Goal: Task Accomplishment & Management: Manage account settings

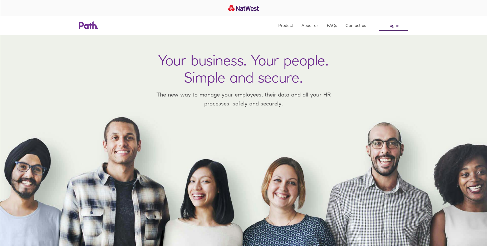
click at [387, 24] on link "Log in" at bounding box center [393, 25] width 29 height 11
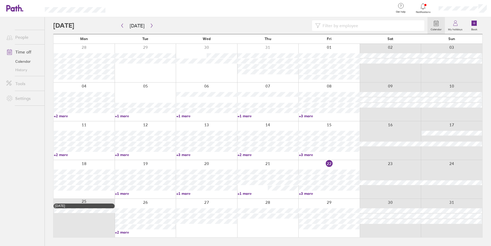
click at [81, 25] on div at bounding box center [240, 25] width 375 height 11
click at [150, 27] on icon "button" at bounding box center [152, 25] width 4 height 4
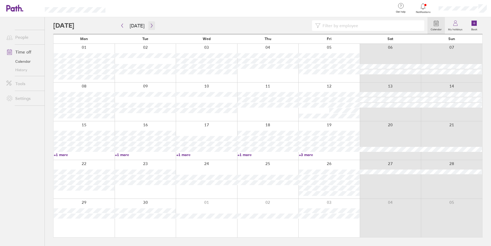
click at [150, 26] on icon "button" at bounding box center [152, 25] width 4 height 4
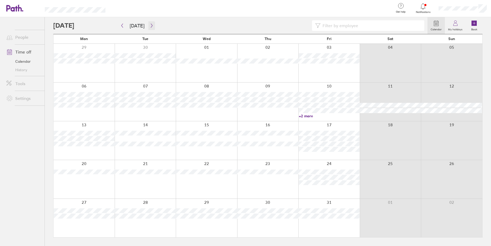
click at [150, 26] on icon "button" at bounding box center [152, 25] width 4 height 4
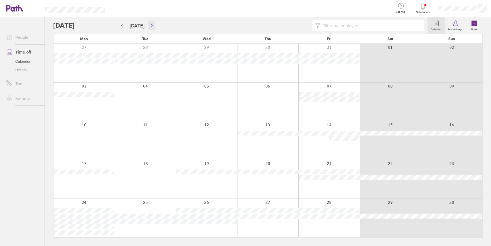
click at [150, 26] on icon "button" at bounding box center [152, 25] width 4 height 4
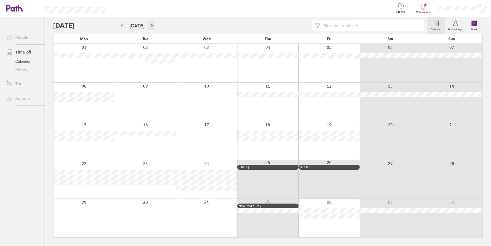
click at [150, 23] on button "button" at bounding box center [152, 25] width 7 height 9
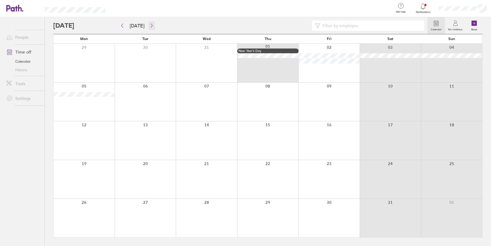
click at [150, 26] on icon "button" at bounding box center [152, 25] width 4 height 4
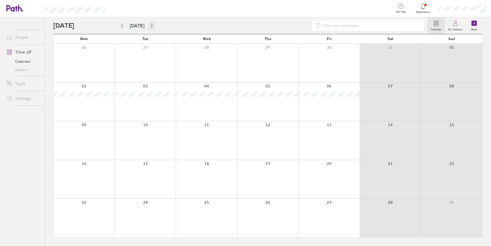
click at [150, 26] on icon "button" at bounding box center [152, 25] width 4 height 4
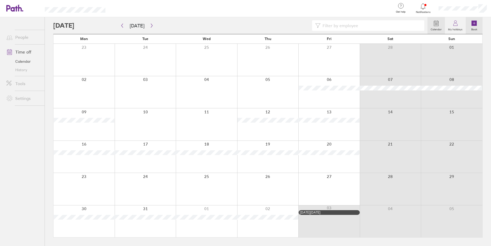
click at [480, 23] on link "Book" at bounding box center [474, 25] width 17 height 17
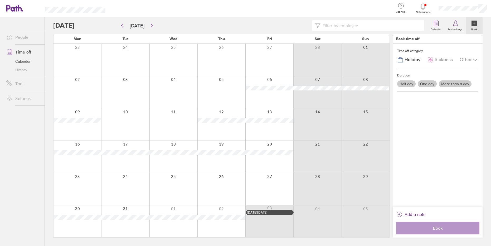
click at [452, 83] on label "More than a day" at bounding box center [455, 83] width 33 height 7
click at [0, 0] on input "More than a day" at bounding box center [0, 0] width 0 height 0
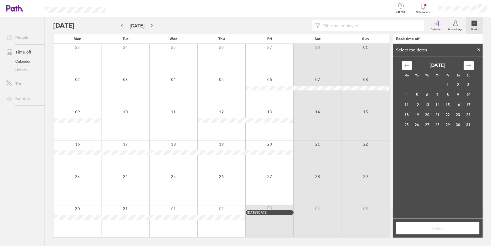
click at [474, 64] on div "[DATE] 1 2 3 4 5 6 7 8 9 10 11 12 13 14 15 16 17 18 19 20 21 22 23 24 25 26 27 …" at bounding box center [438, 95] width 79 height 69
click at [471, 65] on icon "Move forward to switch to the next month." at bounding box center [469, 65] width 5 height 5
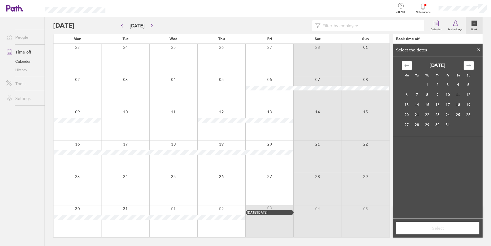
click at [471, 65] on icon "Move forward to switch to the next month." at bounding box center [469, 65] width 5 height 5
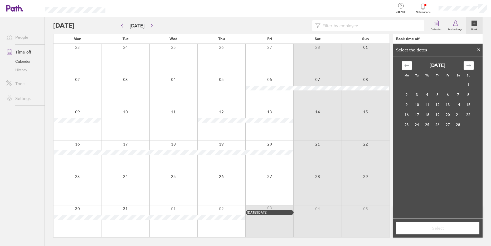
click at [471, 65] on icon "Move forward to switch to the next month." at bounding box center [469, 65] width 5 height 5
click at [439, 116] on td "19" at bounding box center [438, 115] width 10 height 10
click at [447, 126] on td "27" at bounding box center [448, 125] width 10 height 10
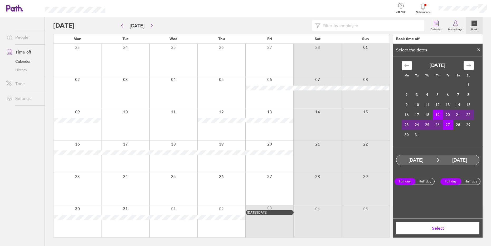
click at [446, 118] on td "20" at bounding box center [448, 115] width 10 height 10
click at [447, 126] on td "27" at bounding box center [448, 125] width 10 height 10
click at [444, 126] on td "27" at bounding box center [448, 125] width 10 height 10
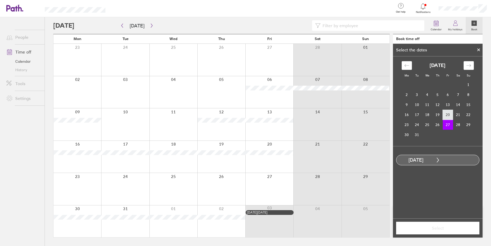
click at [451, 118] on td "20" at bounding box center [448, 115] width 10 height 10
click at [449, 126] on td "27" at bounding box center [448, 125] width 10 height 10
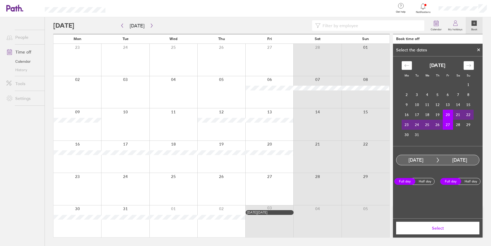
click at [410, 128] on td "23" at bounding box center [407, 125] width 10 height 10
click at [447, 125] on td "27" at bounding box center [448, 125] width 10 height 10
click at [449, 126] on td "27" at bounding box center [448, 125] width 10 height 10
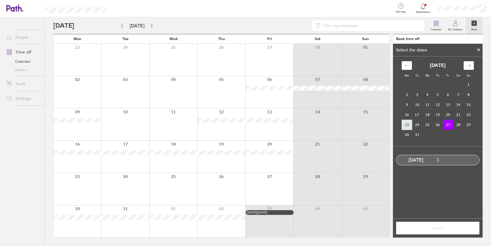
click at [408, 127] on td "23" at bounding box center [407, 125] width 10 height 10
click at [446, 125] on td "27" at bounding box center [448, 125] width 10 height 10
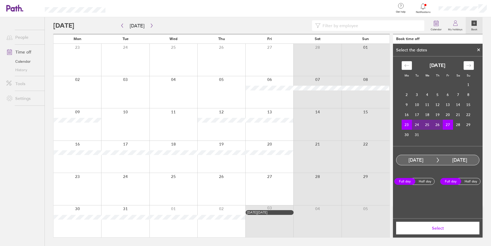
click at [449, 228] on span "Select" at bounding box center [438, 228] width 76 height 5
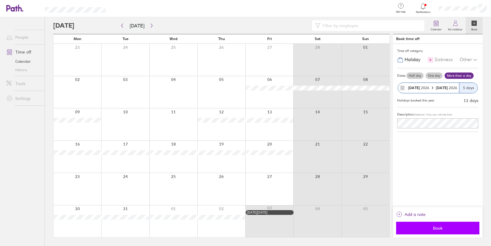
click at [442, 227] on span "Book" at bounding box center [438, 228] width 76 height 5
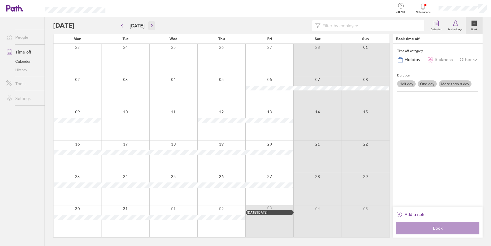
click at [151, 26] on icon "button" at bounding box center [152, 25] width 4 height 4
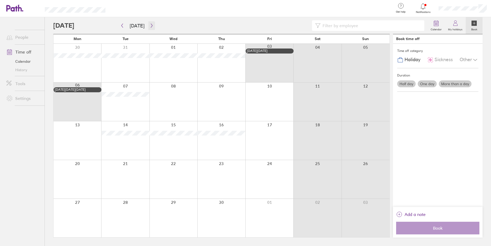
click at [151, 26] on icon "button" at bounding box center [152, 25] width 4 height 4
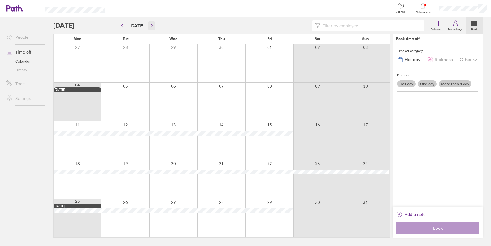
click at [150, 25] on icon "button" at bounding box center [152, 25] width 4 height 4
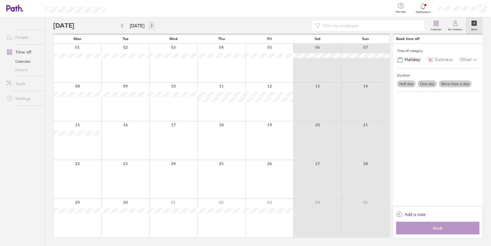
click at [150, 25] on icon "button" at bounding box center [152, 25] width 4 height 4
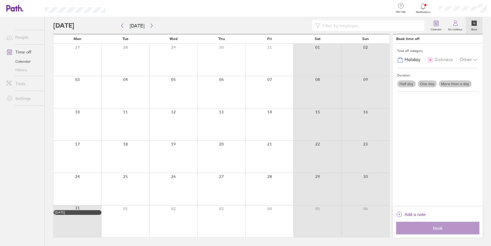
click at [449, 83] on label "More than a day" at bounding box center [455, 83] width 33 height 7
click at [0, 0] on input "More than a day" at bounding box center [0, 0] width 0 height 0
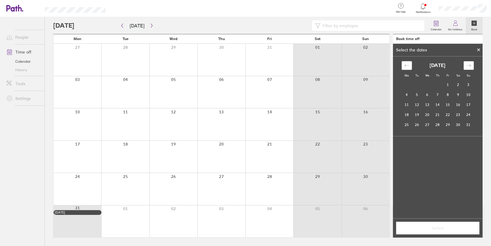
click at [472, 65] on div "Move forward to switch to the next month." at bounding box center [469, 65] width 10 height 9
click at [406, 88] on td "1" at bounding box center [407, 85] width 10 height 10
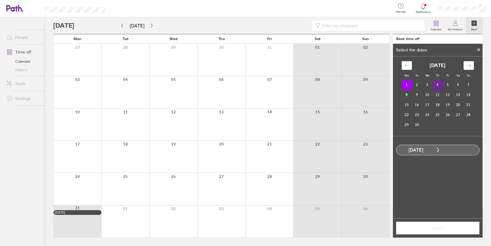
click at [440, 87] on td "4" at bounding box center [438, 85] width 10 height 10
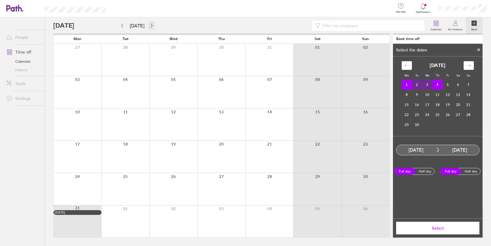
click at [149, 26] on button "button" at bounding box center [152, 25] width 7 height 9
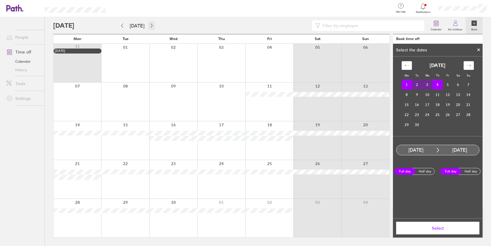
click at [151, 26] on icon "button" at bounding box center [152, 26] width 2 height 4
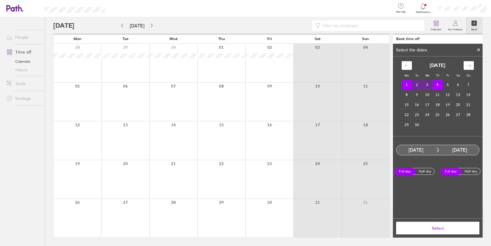
click at [420, 227] on span "Select" at bounding box center [438, 228] width 76 height 5
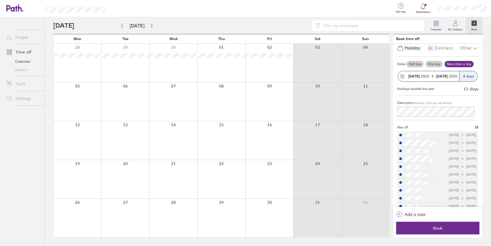
scroll to position [13, 0]
click at [428, 73] on div "[DATE] [DATE]" at bounding box center [428, 75] width 61 height 10
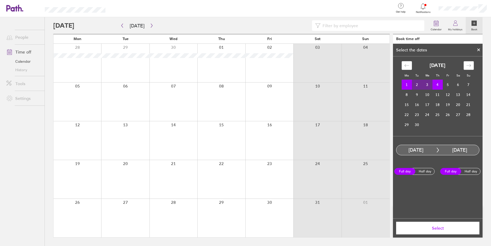
click at [465, 66] on div "Move forward to switch to the next month." at bounding box center [469, 65] width 10 height 9
click at [467, 65] on icon "Move forward to switch to the next month." at bounding box center [469, 65] width 5 height 5
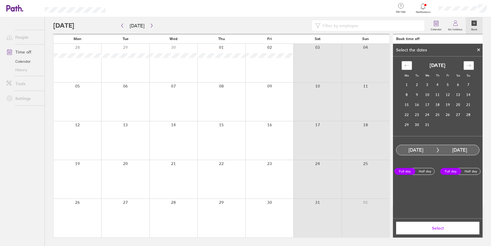
click at [467, 65] on icon "Move forward to switch to the next month." at bounding box center [469, 65] width 5 height 5
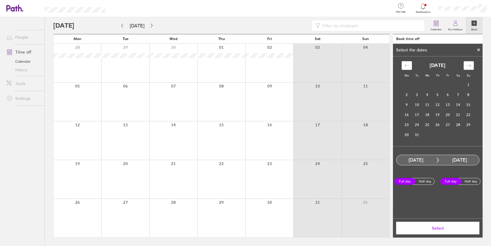
click at [467, 65] on icon "Move forward to switch to the next month." at bounding box center [469, 65] width 5 height 5
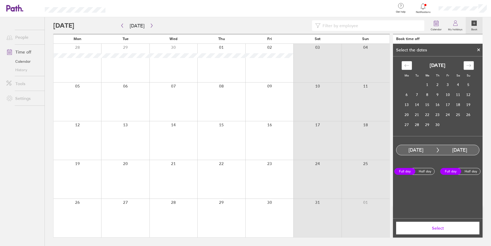
click at [467, 65] on icon "Move forward to switch to the next month." at bounding box center [469, 65] width 5 height 5
click at [122, 25] on icon "button" at bounding box center [122, 25] width 4 height 4
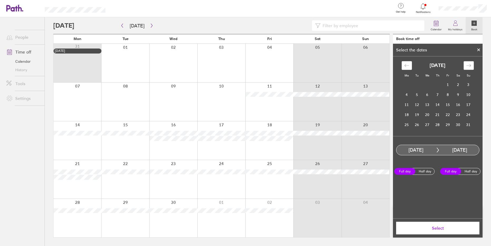
click at [472, 64] on div "Move forward to switch to the next month." at bounding box center [469, 65] width 10 height 9
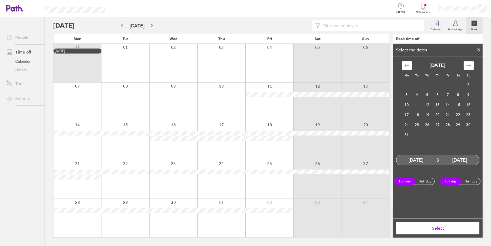
click at [472, 64] on div "Move forward to switch to the next month." at bounding box center [469, 65] width 10 height 9
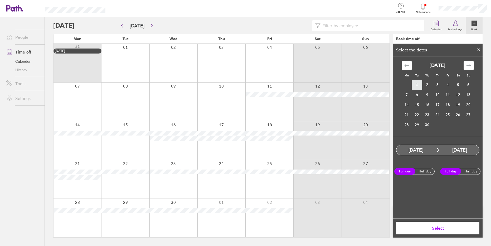
click at [417, 85] on td "1" at bounding box center [417, 85] width 10 height 10
click at [445, 85] on td "4" at bounding box center [448, 85] width 10 height 10
click at [408, 230] on span "Select" at bounding box center [438, 228] width 76 height 5
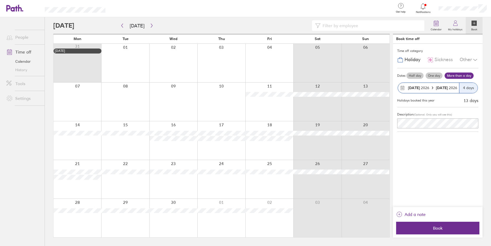
scroll to position [0, 0]
click at [431, 228] on span "Book" at bounding box center [438, 228] width 76 height 5
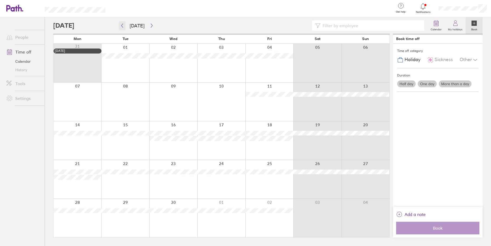
click at [122, 26] on icon "button" at bounding box center [122, 25] width 4 height 4
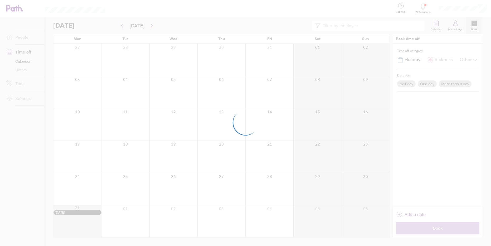
click at [122, 26] on div at bounding box center [245, 123] width 491 height 246
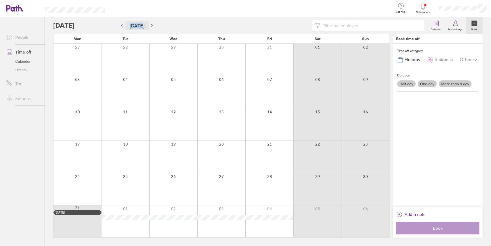
click at [126, 26] on button "[DATE]" at bounding box center [137, 25] width 23 height 9
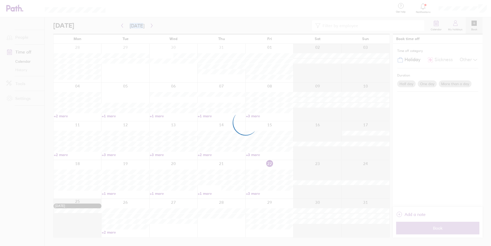
click at [122, 26] on div at bounding box center [245, 123] width 491 height 246
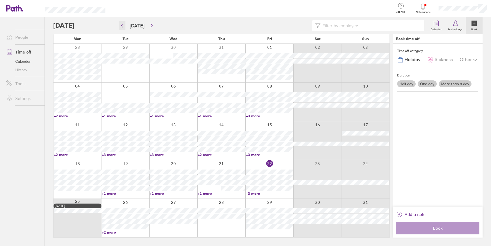
click at [122, 26] on icon "button" at bounding box center [123, 26] width 2 height 4
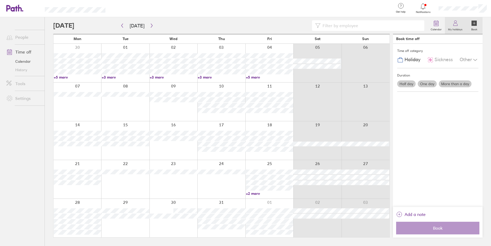
click at [450, 26] on link "My holidays" at bounding box center [455, 25] width 21 height 17
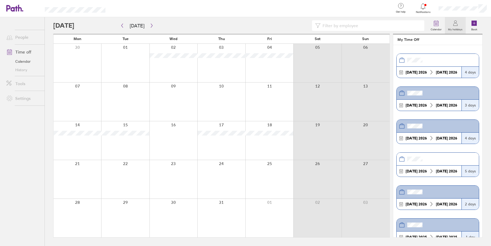
click at [421, 202] on div "[DATE]" at bounding box center [417, 204] width 26 height 4
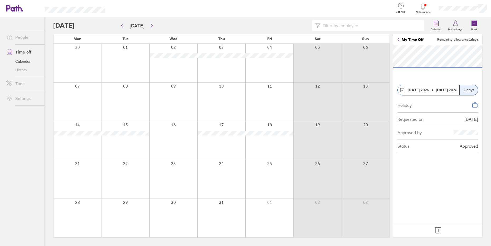
click at [446, 92] on strong "[DATE]" at bounding box center [442, 90] width 13 height 5
click at [436, 91] on div "[DATE]" at bounding box center [447, 90] width 26 height 4
